Goal: Information Seeking & Learning: Learn about a topic

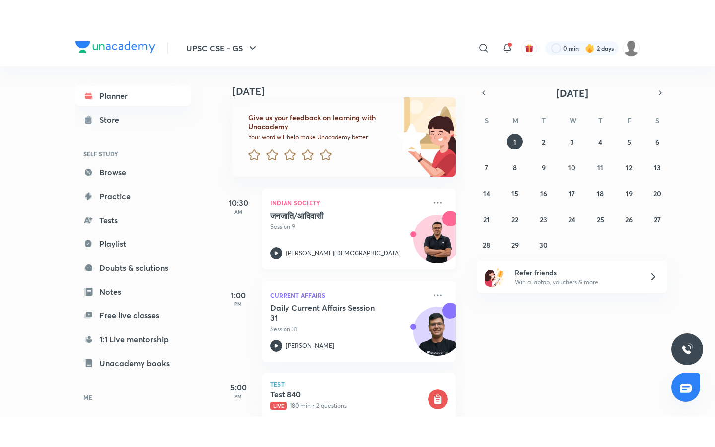
scroll to position [169, 0]
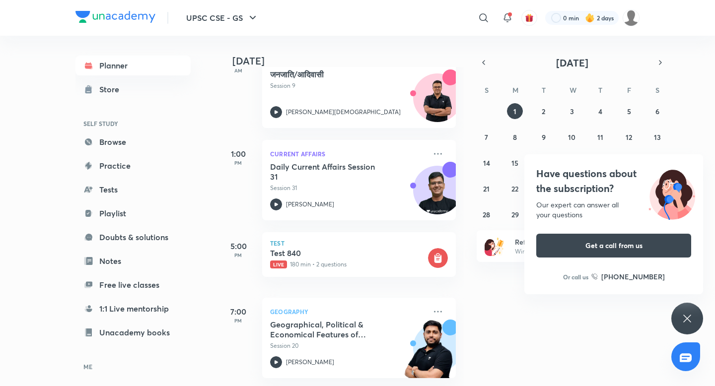
click at [707, 79] on div "[DATE] Good evening, wassim You have 4 events [DATE] Give us your feedback on l…" at bounding box center [465, 211] width 494 height 350
click at [685, 313] on icon at bounding box center [687, 319] width 12 height 12
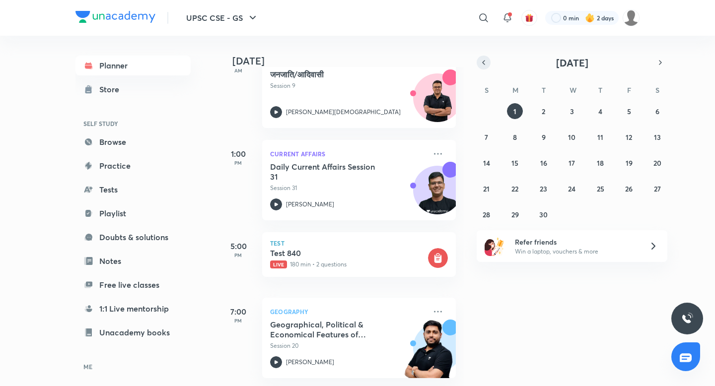
click at [485, 60] on icon "button" at bounding box center [483, 62] width 8 height 9
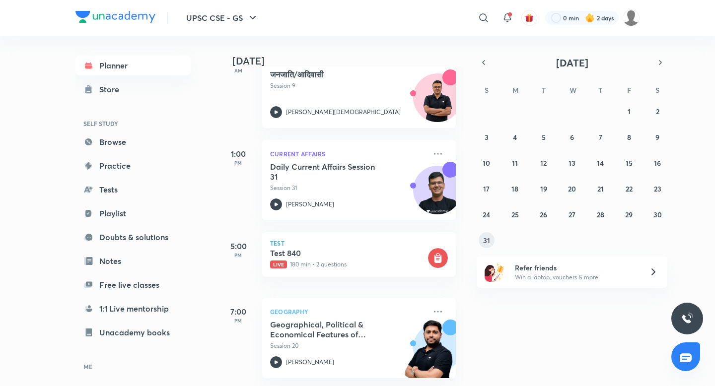
click at [483, 238] on abbr "31" at bounding box center [486, 240] width 7 height 9
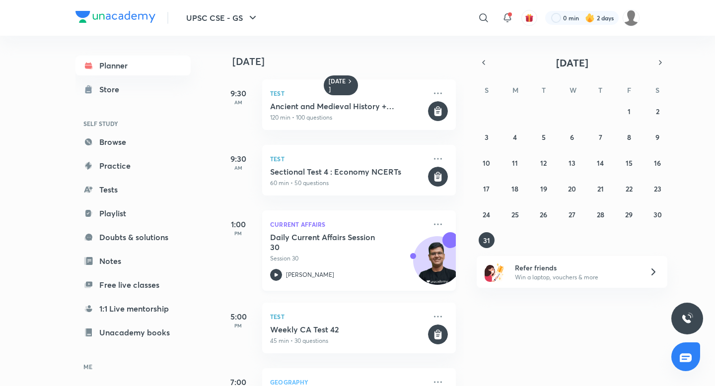
click at [299, 237] on h5 "Daily Current Affairs Session 30" at bounding box center [332, 242] width 124 height 20
